Goal: Task Accomplishment & Management: Complete application form

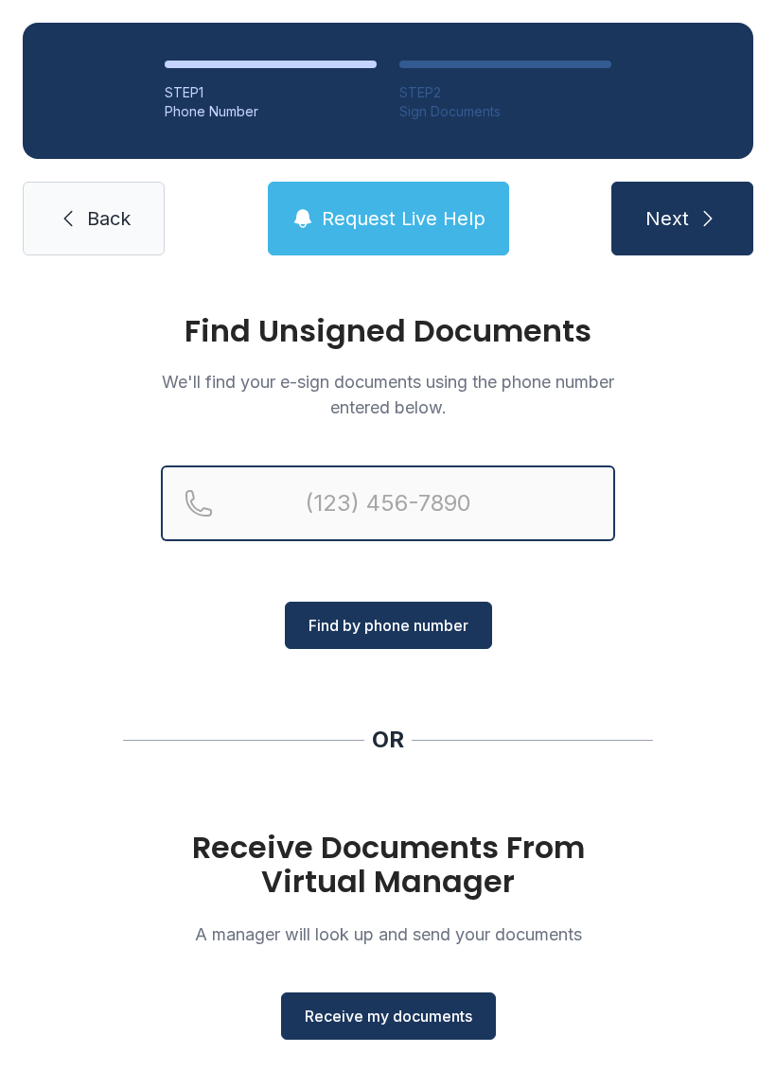
click at [445, 521] on input "Reservation phone number" at bounding box center [388, 504] width 454 height 76
type input "[PHONE_NUMBER]"
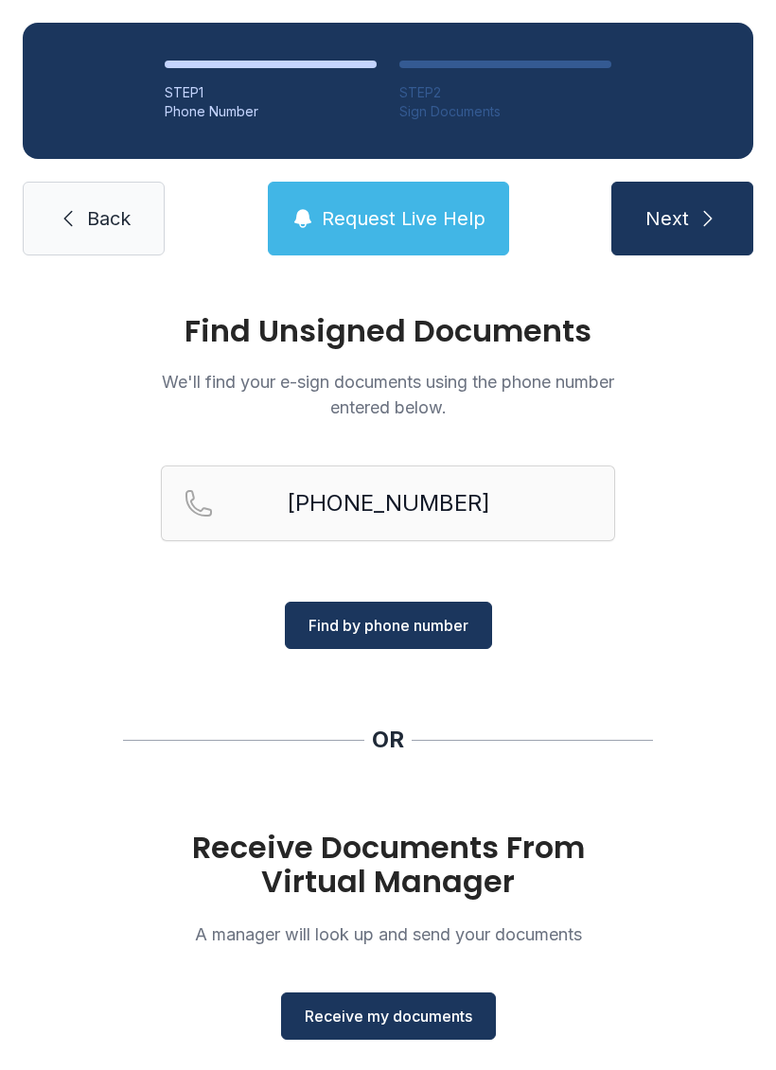
click at [378, 605] on button "Find by phone number" at bounding box center [388, 625] width 207 height 47
click at [419, 626] on span "Find by phone number" at bounding box center [389, 625] width 160 height 23
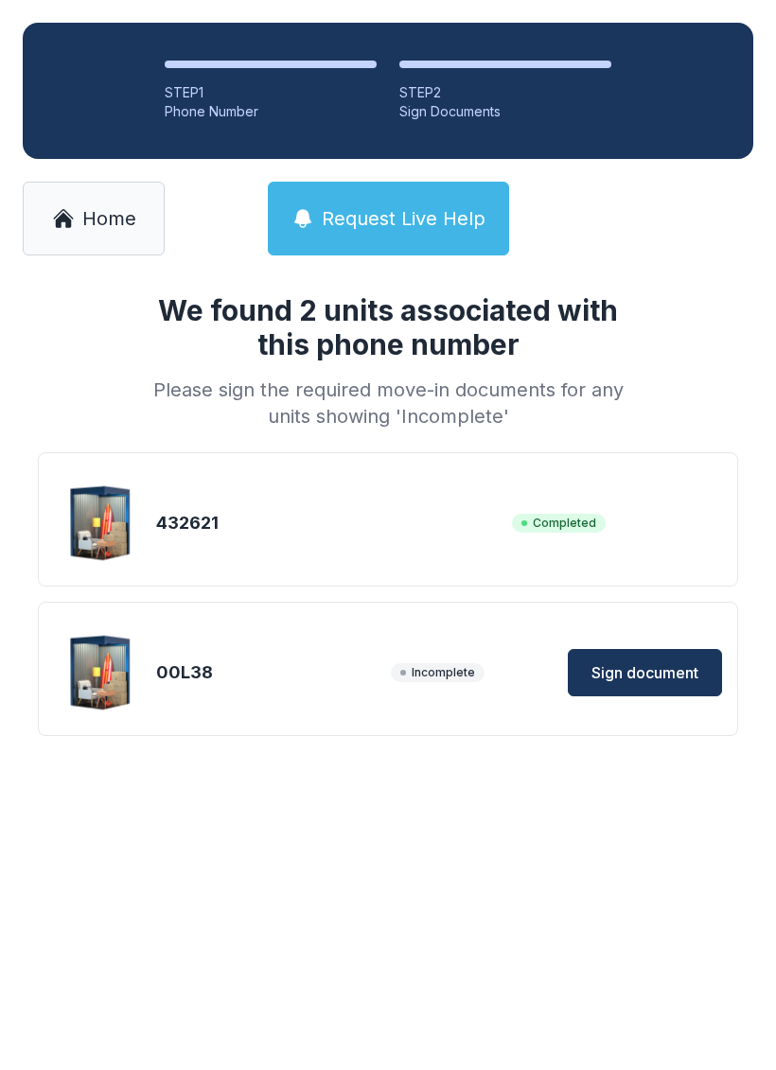
click at [654, 674] on span "Sign document" at bounding box center [645, 673] width 107 height 23
click at [132, 208] on span "Home" at bounding box center [109, 218] width 54 height 26
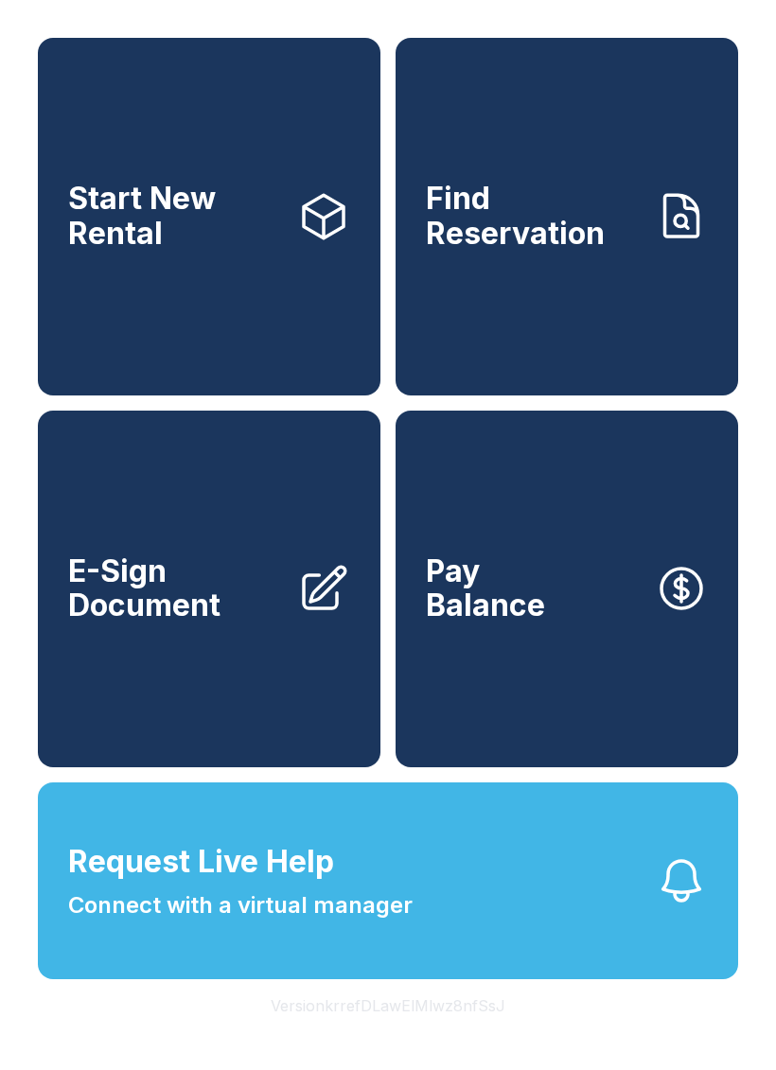
click at [189, 624] on span "E-Sign Document" at bounding box center [175, 589] width 214 height 69
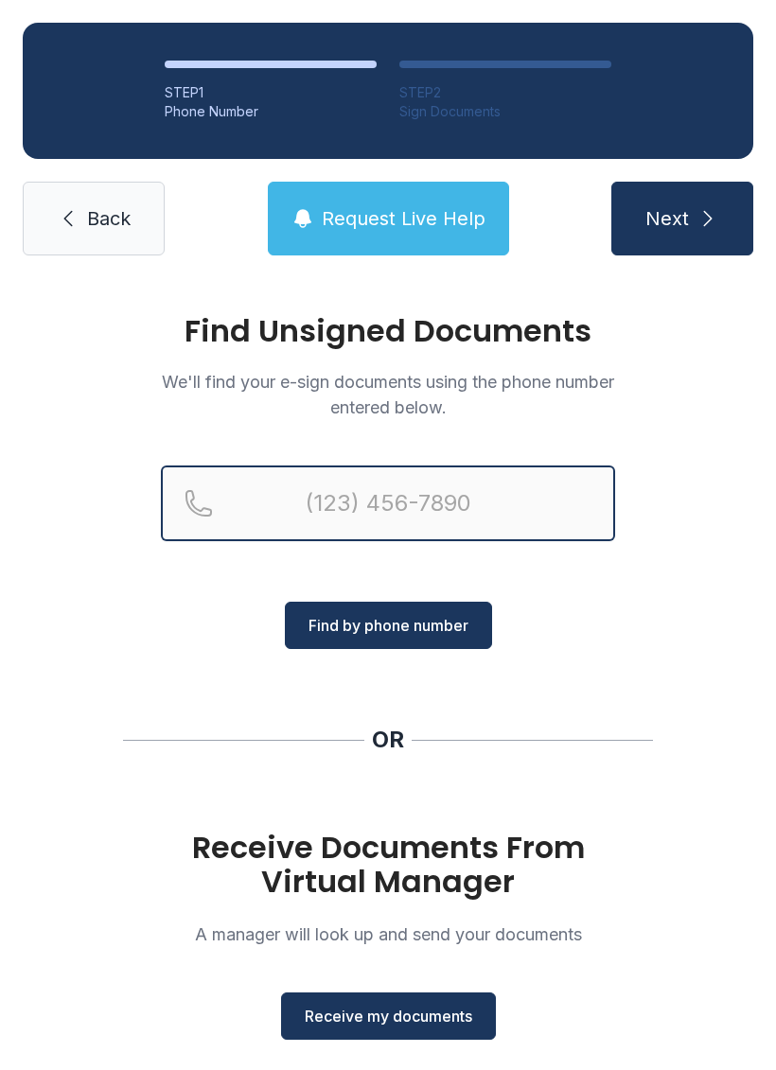
click at [410, 500] on input "Reservation phone number" at bounding box center [388, 504] width 454 height 76
type input "[PHONE_NUMBER]"
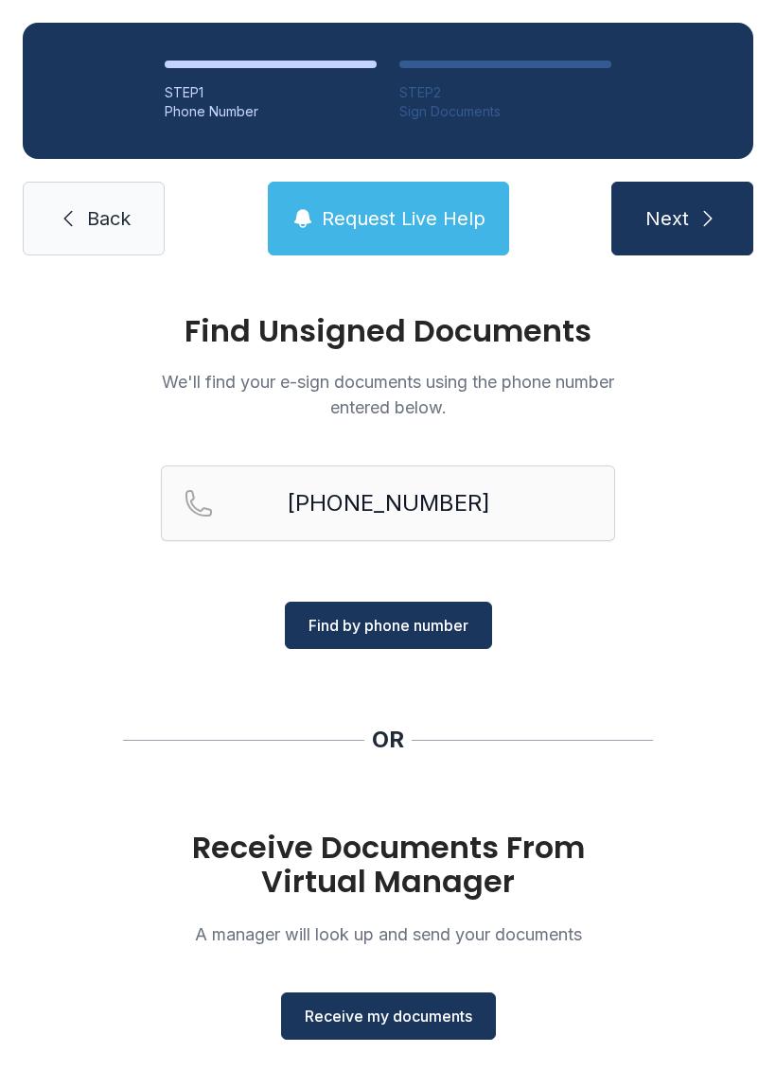
click at [440, 608] on button "Find by phone number" at bounding box center [388, 625] width 207 height 47
click at [390, 603] on button "Find by phone number" at bounding box center [388, 625] width 207 height 47
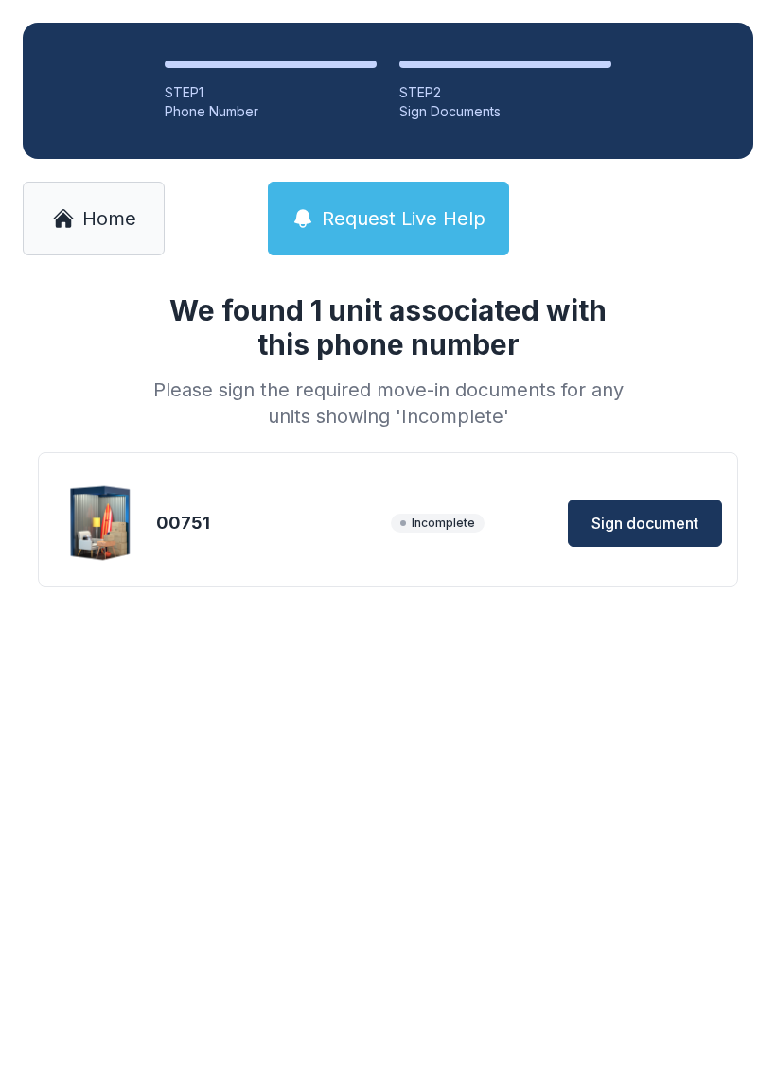
click at [675, 503] on button "Sign document" at bounding box center [645, 523] width 154 height 47
click at [83, 217] on span "Home" at bounding box center [109, 218] width 54 height 26
